Goal: Find contact information: Find contact information

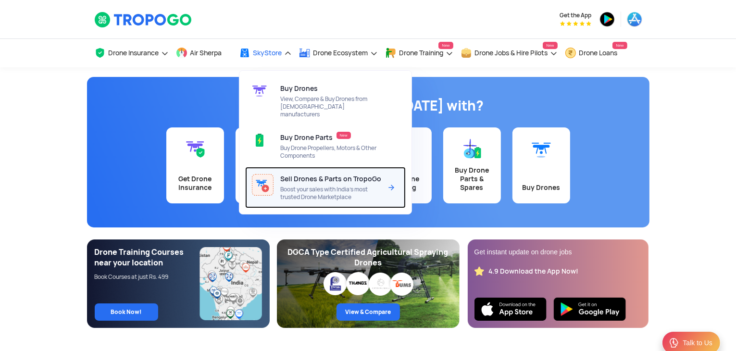
click at [293, 175] on span "Sell Drones & Parts on TropoGo" at bounding box center [330, 179] width 101 height 8
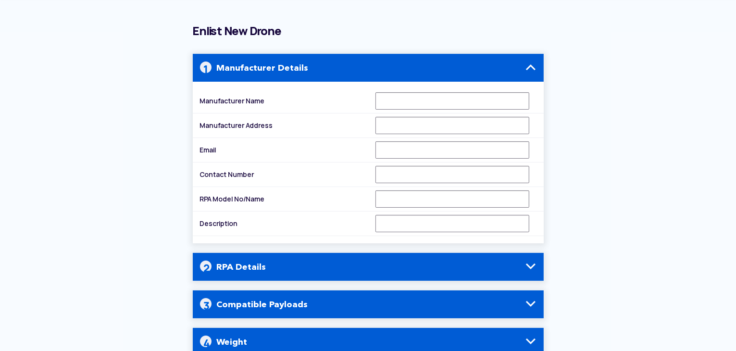
scroll to position [96, 0]
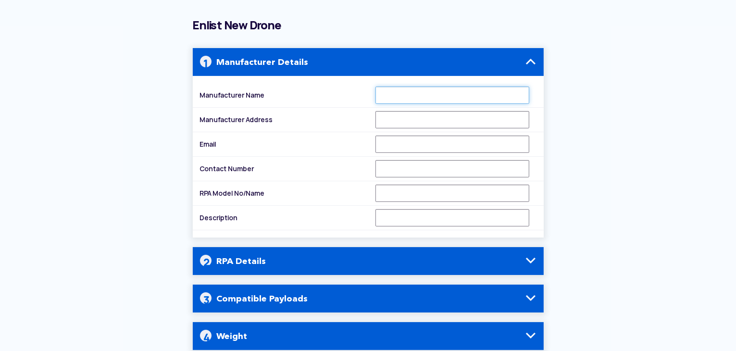
click at [456, 97] on input "Manufacturer Name" at bounding box center [453, 95] width 154 height 17
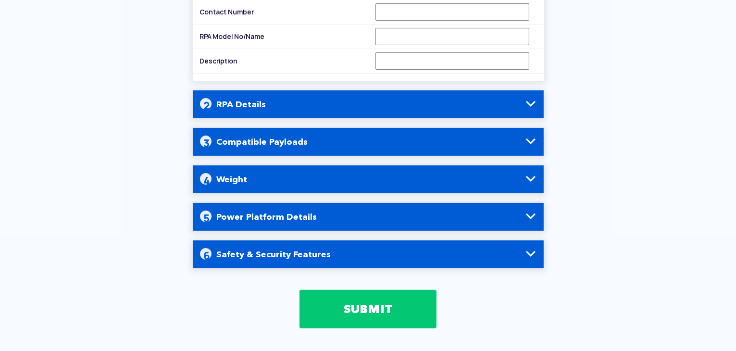
scroll to position [289, 0]
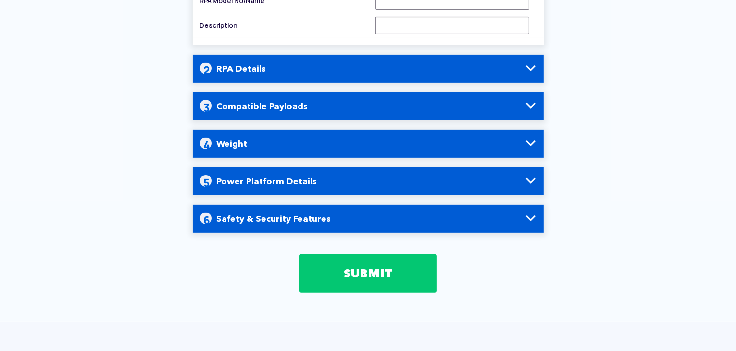
click at [533, 71] on span at bounding box center [531, 69] width 12 height 12
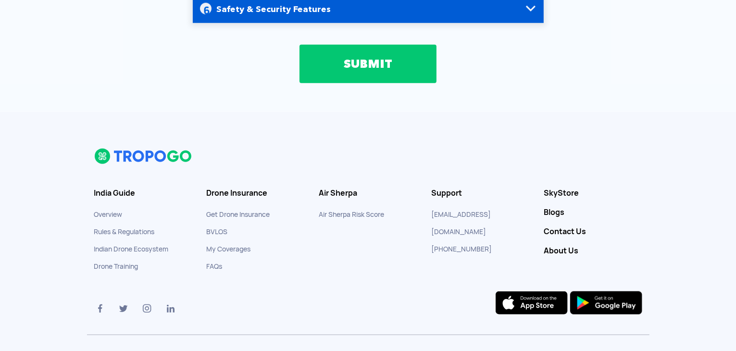
scroll to position [1042, 0]
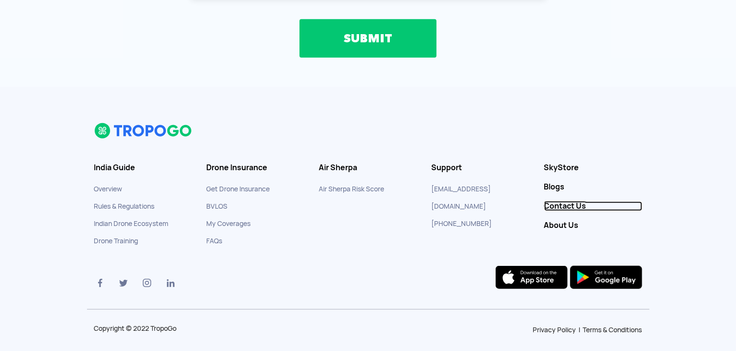
click at [564, 202] on link "Contact Us" at bounding box center [593, 207] width 98 height 10
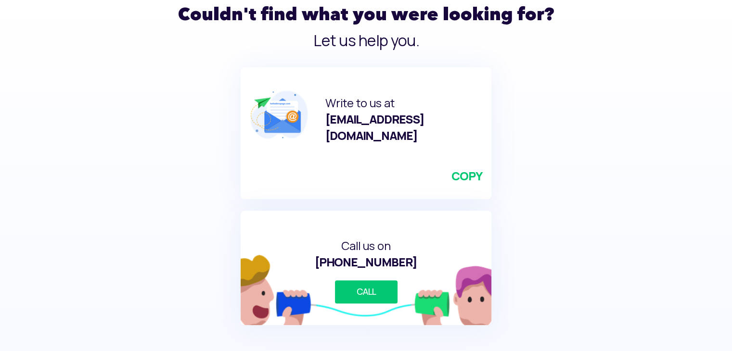
scroll to position [337, 0]
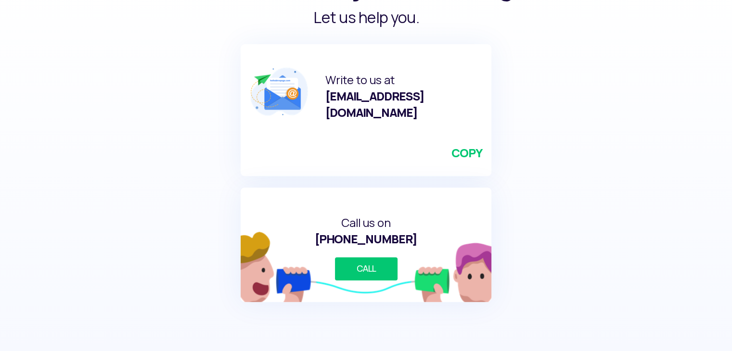
click at [460, 145] on link "COPY" at bounding box center [466, 153] width 30 height 16
drag, startPoint x: 431, startPoint y: 91, endPoint x: 317, endPoint y: 96, distance: 114.1
click at [317, 96] on div "Write to us at [EMAIL_ADDRESS][DOMAIN_NAME] COPY" at bounding box center [404, 110] width 176 height 132
copy span "[EMAIL_ADDRESS][DOMAIN_NAME]"
